Goal: Information Seeking & Learning: Learn about a topic

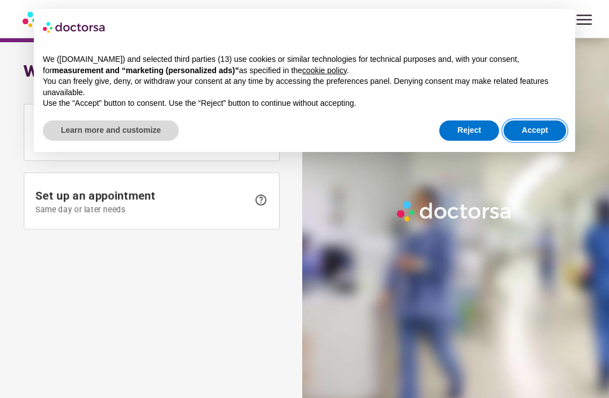
click at [545, 127] on button "Accept" at bounding box center [534, 131] width 63 height 20
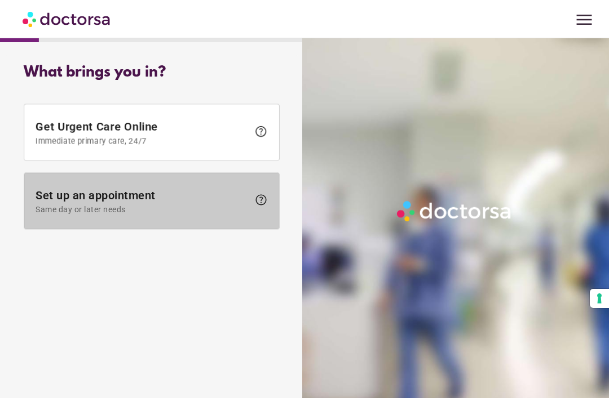
click at [259, 202] on span "help" at bounding box center [261, 200] width 14 height 14
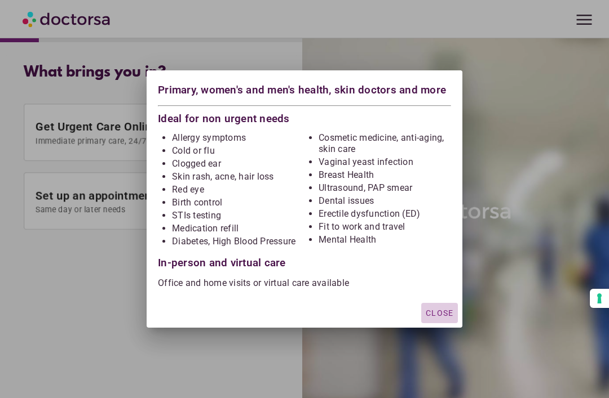
click at [445, 312] on span "Close" at bounding box center [439, 313] width 28 height 9
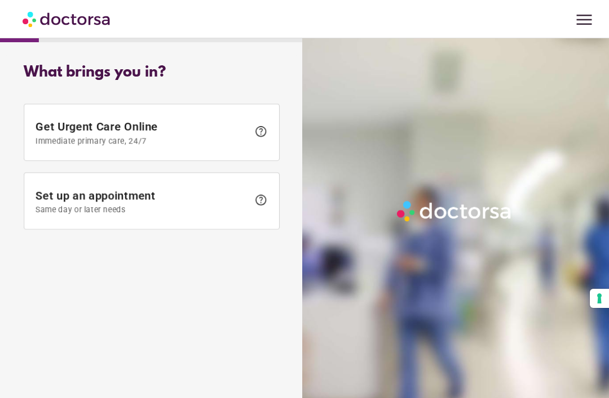
click at [577, 23] on span "menu" at bounding box center [583, 19] width 21 height 21
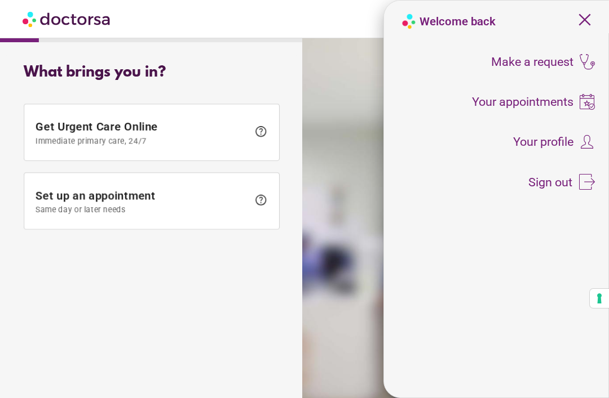
click at [543, 153] on div "Your profile" at bounding box center [496, 142] width 209 height 28
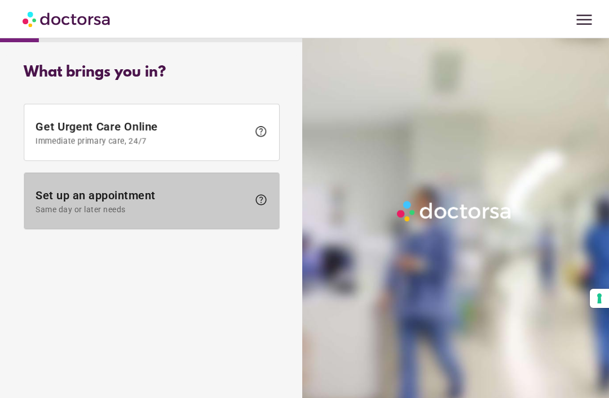
click at [261, 204] on span "help" at bounding box center [261, 200] width 14 height 14
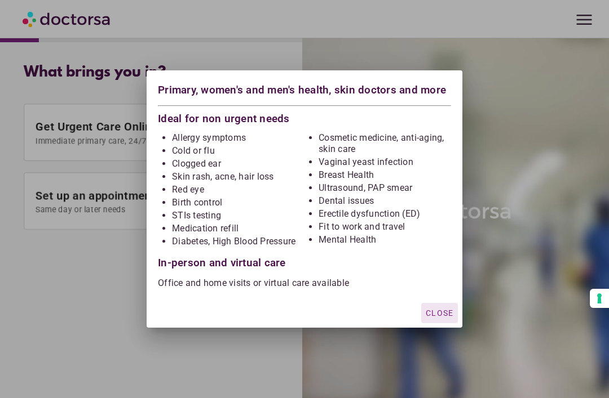
click at [438, 307] on div "button" at bounding box center [439, 313] width 37 height 20
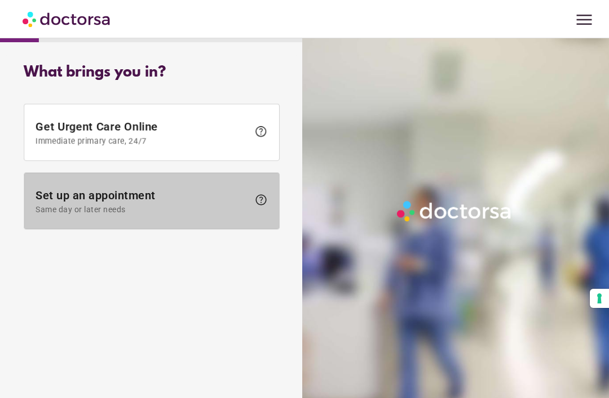
click at [137, 198] on span "Set up an appointment Same day or later needs" at bounding box center [142, 201] width 213 height 25
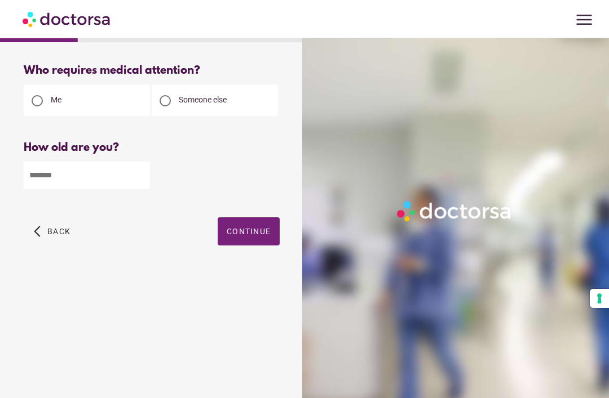
click at [128, 175] on input "number" at bounding box center [87, 176] width 126 height 28
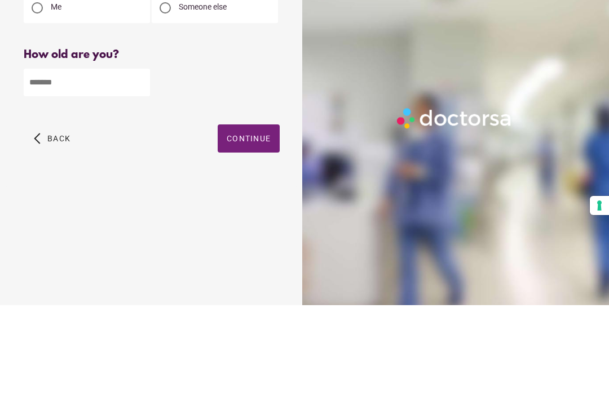
type input "**"
click at [264, 227] on span "Continue" at bounding box center [249, 231] width 44 height 9
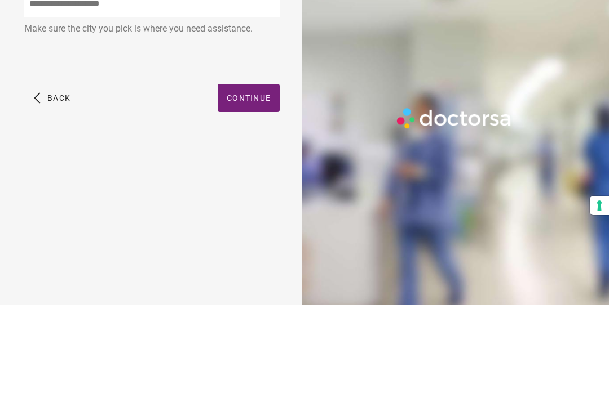
scroll to position [36, 0]
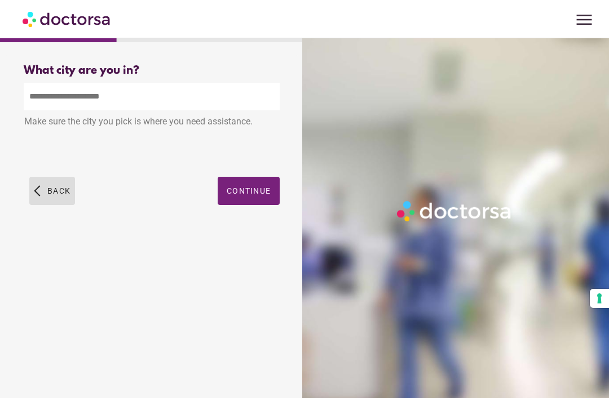
click at [54, 187] on span "Back" at bounding box center [58, 191] width 23 height 9
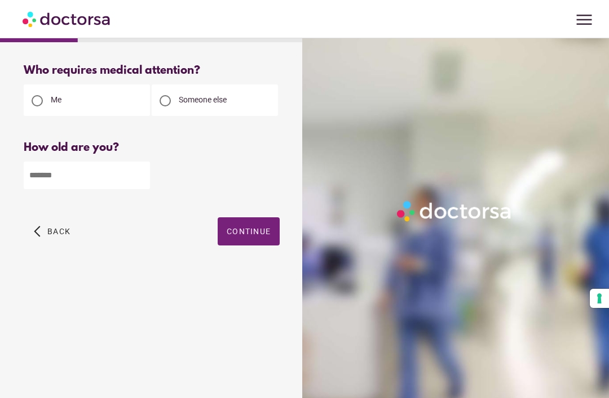
click at [60, 236] on span "Back" at bounding box center [58, 231] width 23 height 9
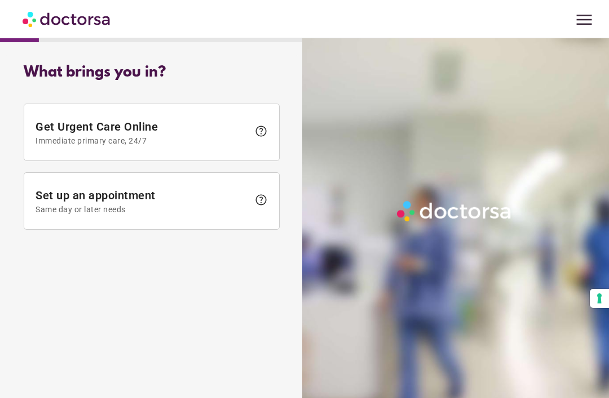
click at [581, 22] on span "menu" at bounding box center [583, 19] width 21 height 21
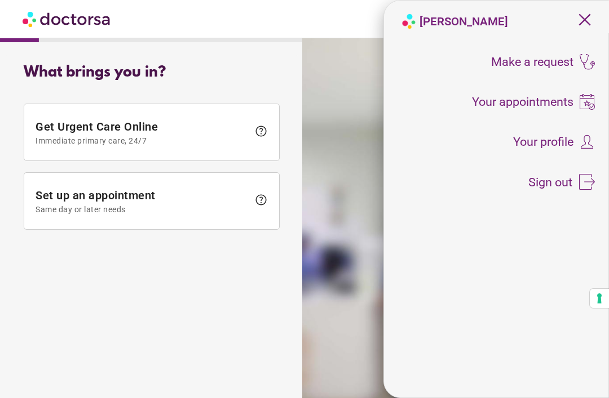
click at [338, 26] on div "menu Lisbeth Beardshaw close Make a request To all doctors Your appointments Yo…" at bounding box center [304, 19] width 609 height 38
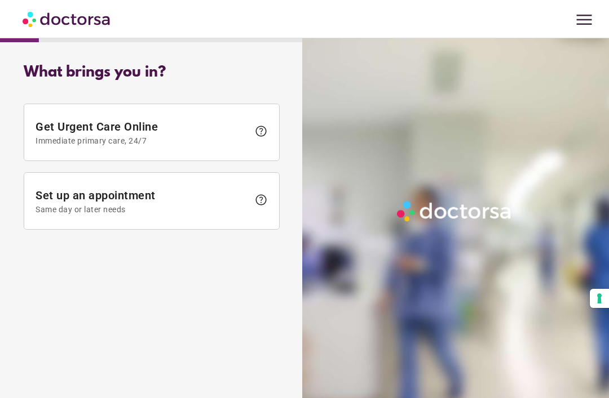
click at [79, 23] on img at bounding box center [67, 18] width 89 height 25
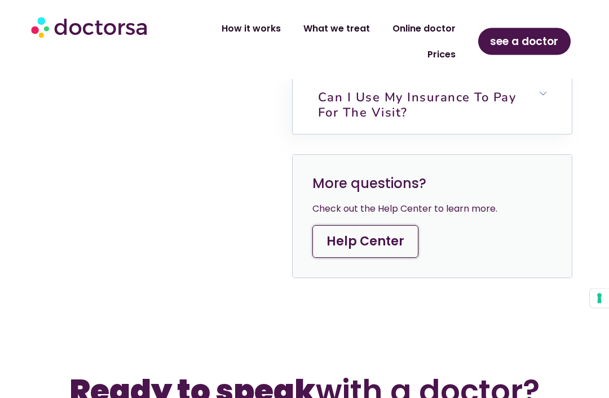
scroll to position [3335, 0]
click at [384, 251] on link "Help Center" at bounding box center [365, 241] width 106 height 33
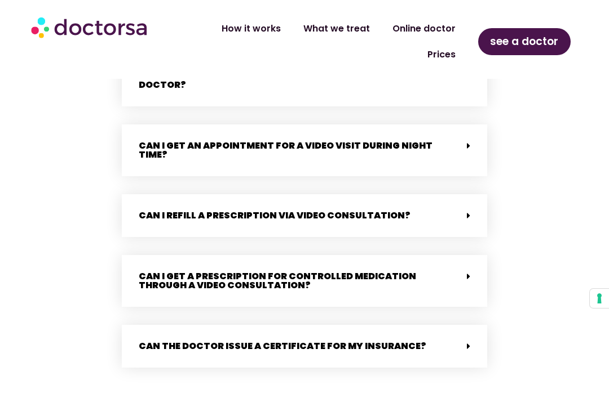
scroll to position [1316, 0]
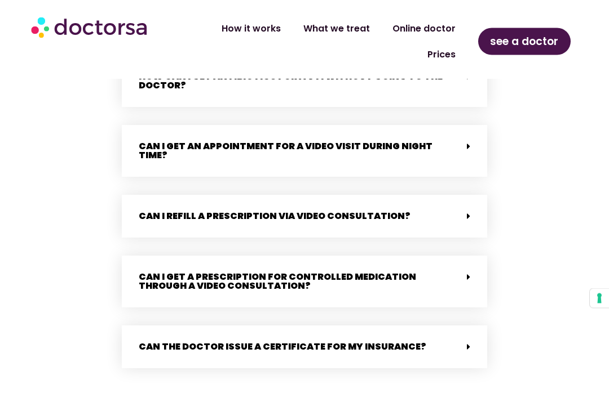
click at [464, 212] on span at bounding box center [465, 217] width 9 height 10
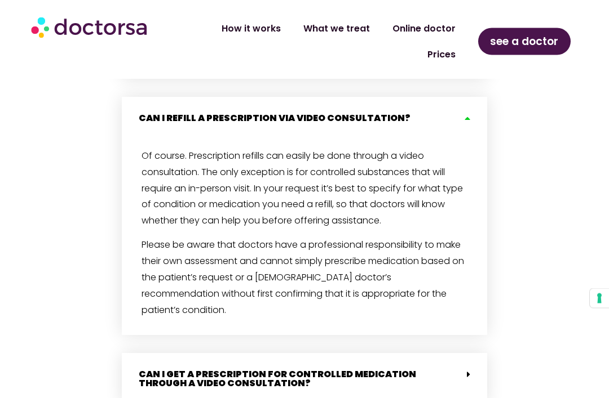
scroll to position [1414, 0]
click at [470, 102] on div "Can I refill a prescription via video consultation?" at bounding box center [304, 118] width 365 height 43
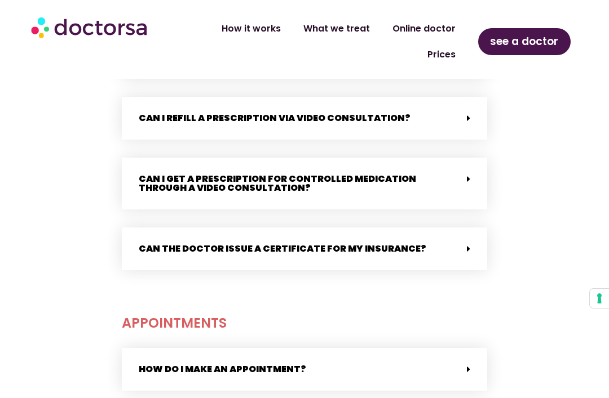
click at [467, 175] on icon at bounding box center [468, 179] width 3 height 9
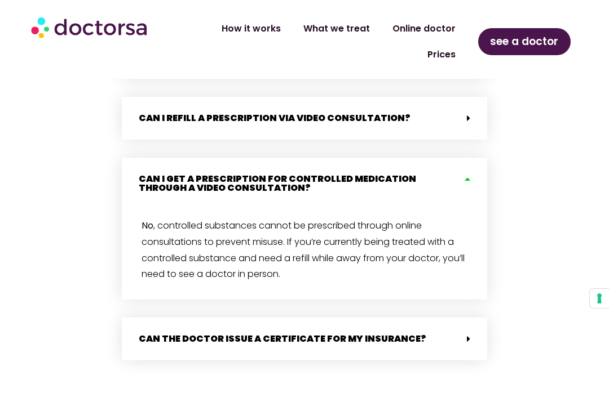
click at [467, 175] on icon at bounding box center [465, 179] width 9 height 9
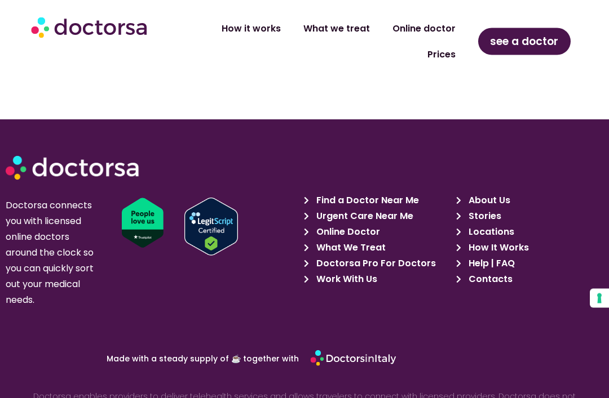
scroll to position [2482, 0]
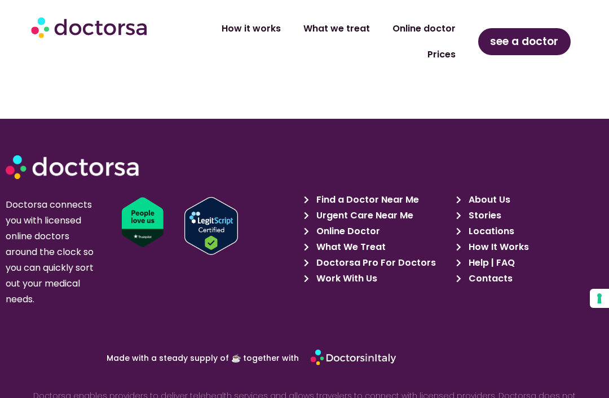
click at [509, 255] on span "Help | FAQ" at bounding box center [489, 263] width 49 height 16
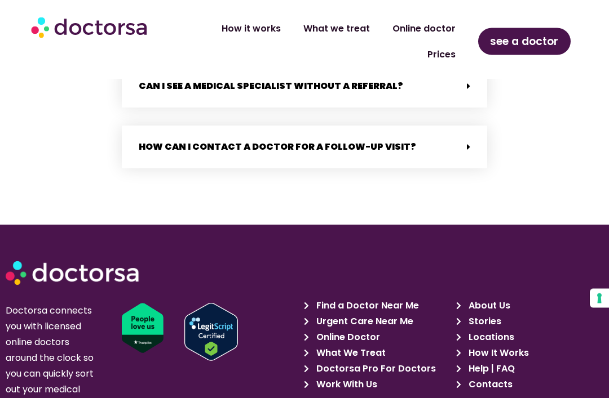
scroll to position [2376, 0]
click at [494, 361] on span "Help | FAQ" at bounding box center [489, 369] width 49 height 16
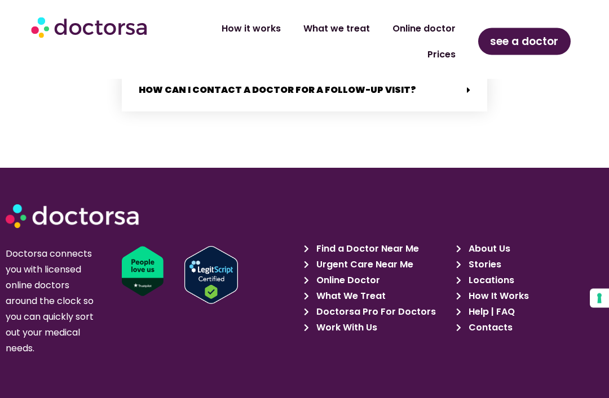
scroll to position [2433, 0]
click at [491, 257] on span "Stories" at bounding box center [483, 265] width 36 height 16
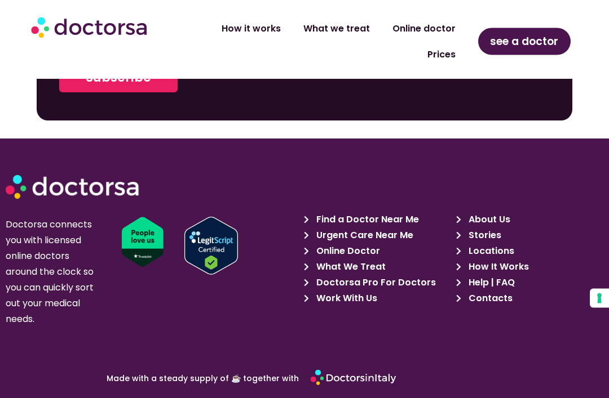
scroll to position [2763, 0]
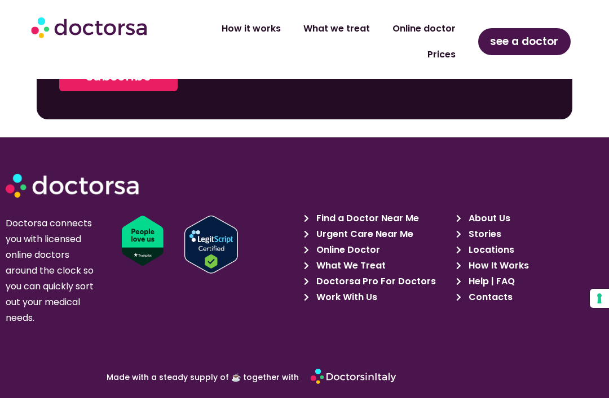
click at [378, 258] on span "What We Treat" at bounding box center [349, 266] width 72 height 16
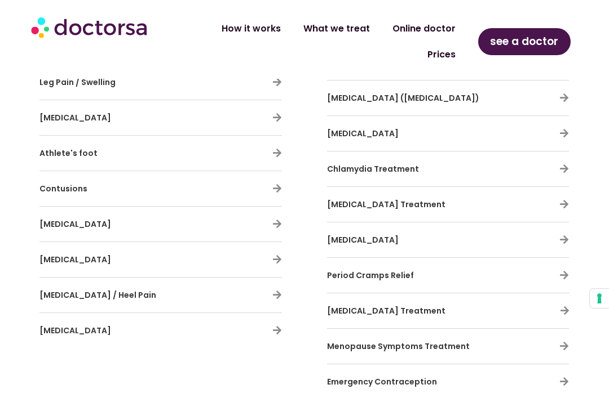
scroll to position [2460, 0]
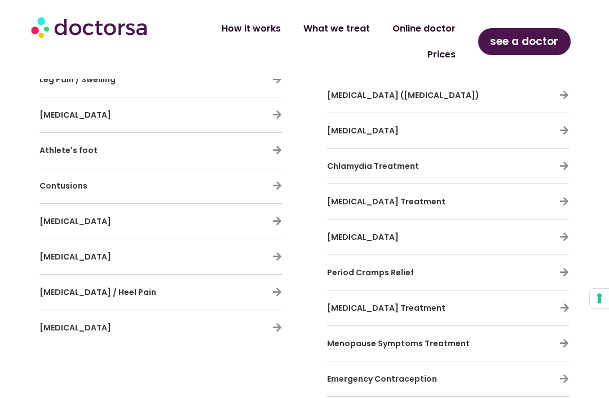
click at [472, 332] on h3 "Menopause Symptoms Treatment" at bounding box center [415, 344] width 176 height 24
click at [451, 332] on h3 "Menopause Symptoms Treatment" at bounding box center [415, 344] width 176 height 24
click at [566, 332] on div "Menopause Symptoms Treatment" at bounding box center [448, 344] width 242 height 24
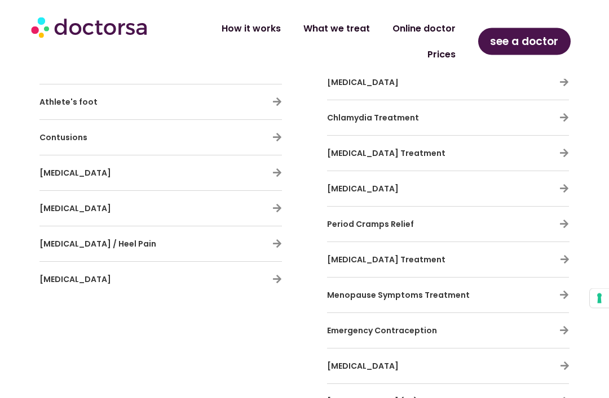
click at [453, 290] on span "Menopause Symptoms Treatment" at bounding box center [398, 295] width 143 height 11
click at [447, 284] on h3 "Menopause Symptoms Treatment" at bounding box center [415, 296] width 176 height 24
click at [562, 291] on icon at bounding box center [564, 296] width 10 height 10
click at [554, 284] on div "Menopause Symptoms Treatment" at bounding box center [448, 296] width 242 height 24
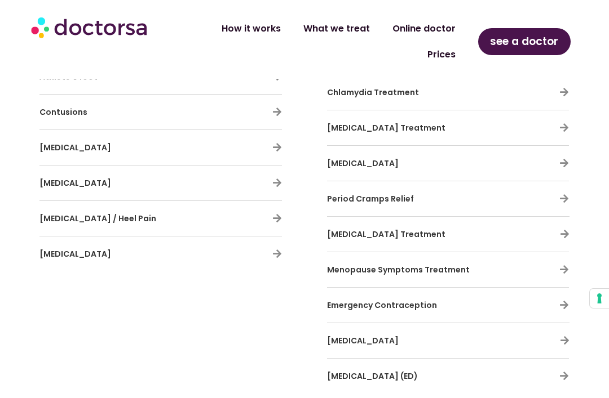
scroll to position [2554, 0]
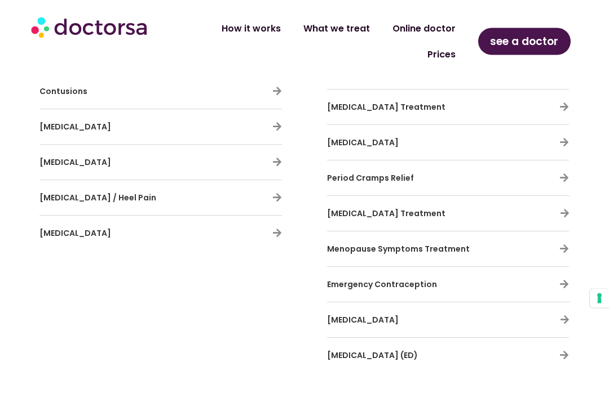
click at [438, 244] on span "Menopause Symptoms Treatment" at bounding box center [398, 249] width 143 height 11
click at [442, 238] on h3 "Menopause Symptoms Treatment" at bounding box center [415, 250] width 176 height 24
click at [419, 279] on span "Emergency Contraception" at bounding box center [382, 284] width 110 height 11
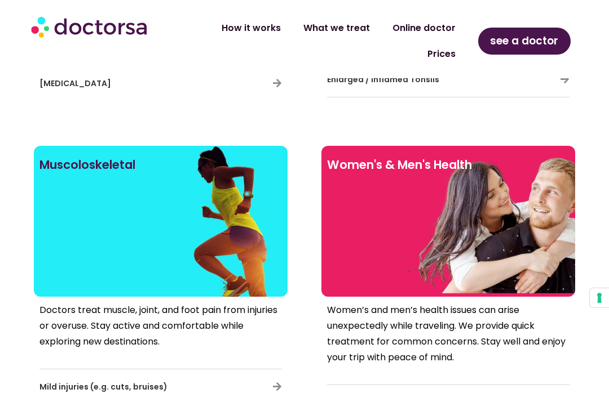
click at [495, 190] on div at bounding box center [448, 240] width 242 height 101
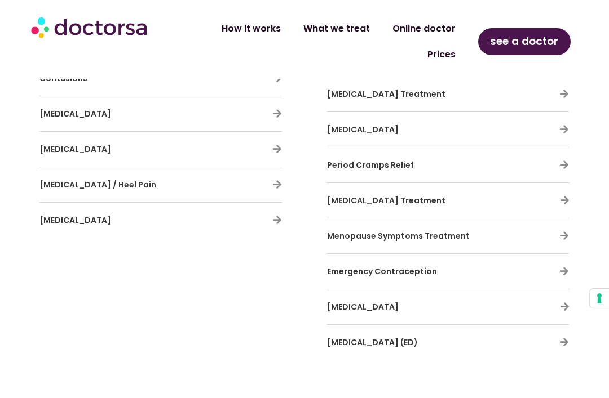
scroll to position [2605, 0]
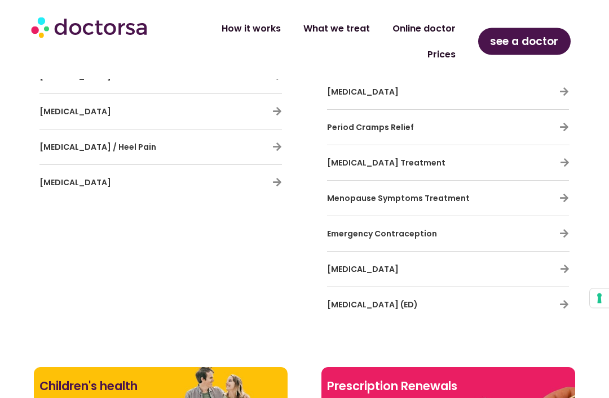
click at [561, 194] on icon at bounding box center [564, 199] width 10 height 10
click at [568, 194] on icon at bounding box center [564, 199] width 10 height 10
click at [567, 194] on icon at bounding box center [564, 199] width 10 height 10
click at [561, 194] on icon at bounding box center [564, 199] width 10 height 10
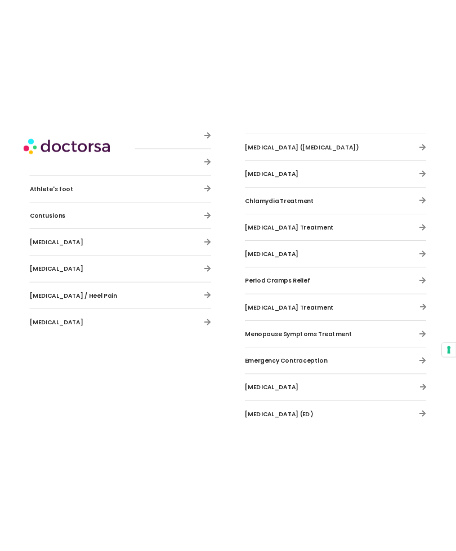
scroll to position [3073, 0]
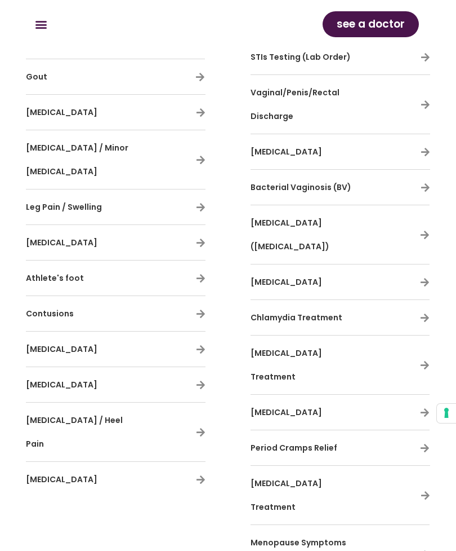
click at [283, 398] on span "Menopause Symptoms Treatment" at bounding box center [299, 553] width 96 height 35
click at [423, 398] on div "Menopause Symptoms Treatment" at bounding box center [340, 553] width 179 height 47
click at [428, 398] on icon at bounding box center [425, 554] width 10 height 10
click at [425, 398] on icon at bounding box center [425, 554] width 10 height 10
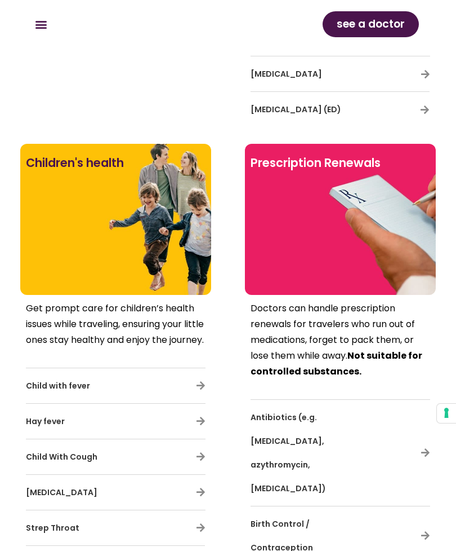
scroll to position [3635, 0]
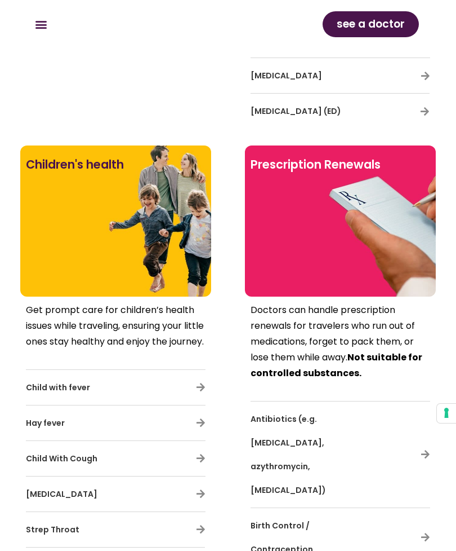
click at [424, 398] on icon at bounding box center [426, 537] width 10 height 10
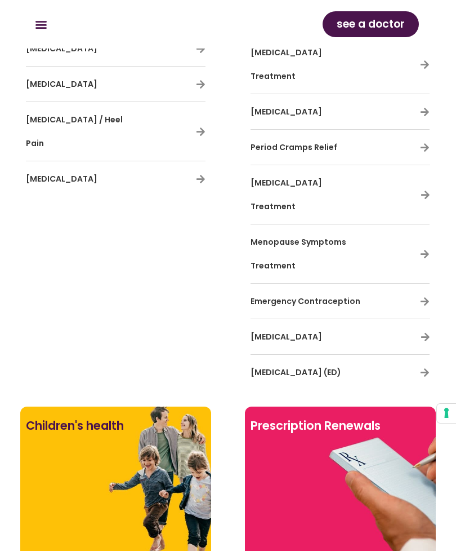
click at [369, 398] on div at bounding box center [341, 500] width 180 height 101
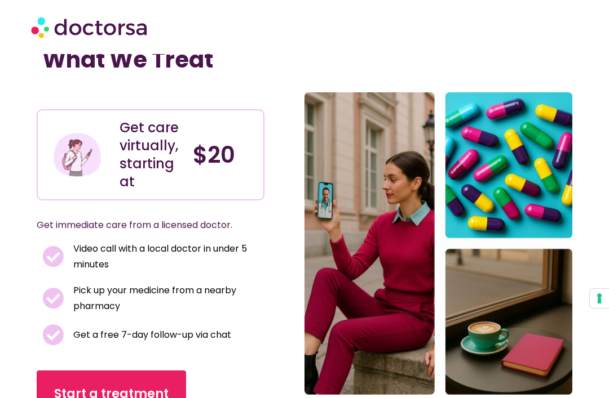
scroll to position [0, 0]
